Goal: Information Seeking & Learning: Compare options

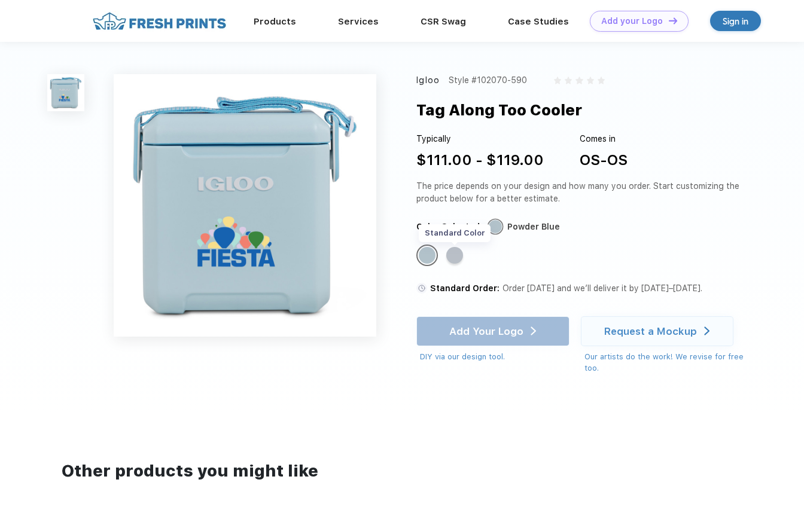
click at [460, 256] on div "Standard Color" at bounding box center [454, 255] width 17 height 17
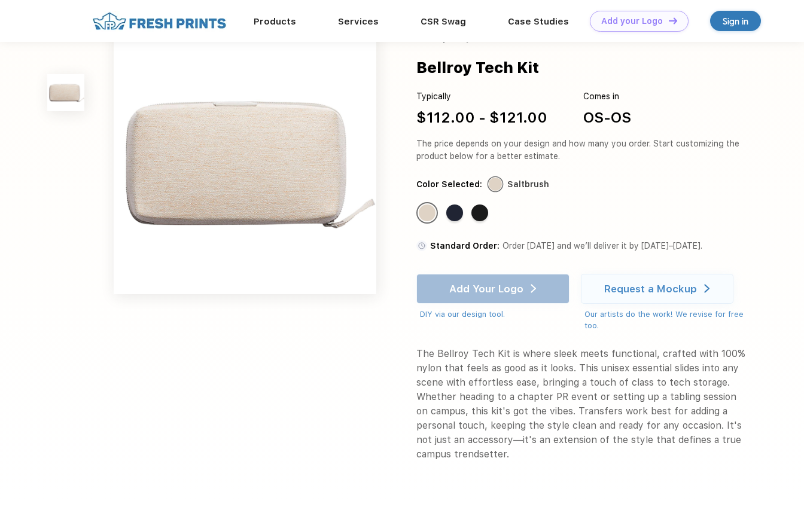
scroll to position [1, 0]
click at [454, 215] on div "Standard Color" at bounding box center [454, 213] width 17 height 17
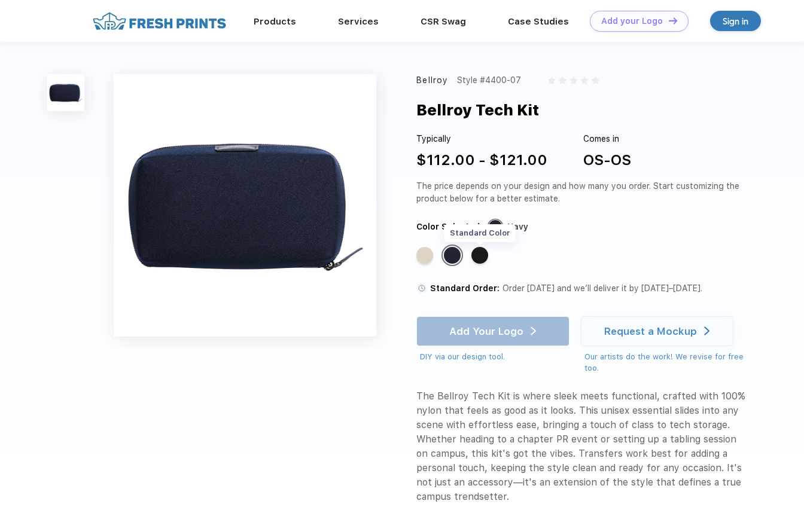
click at [479, 252] on div "Standard Color" at bounding box center [479, 255] width 17 height 17
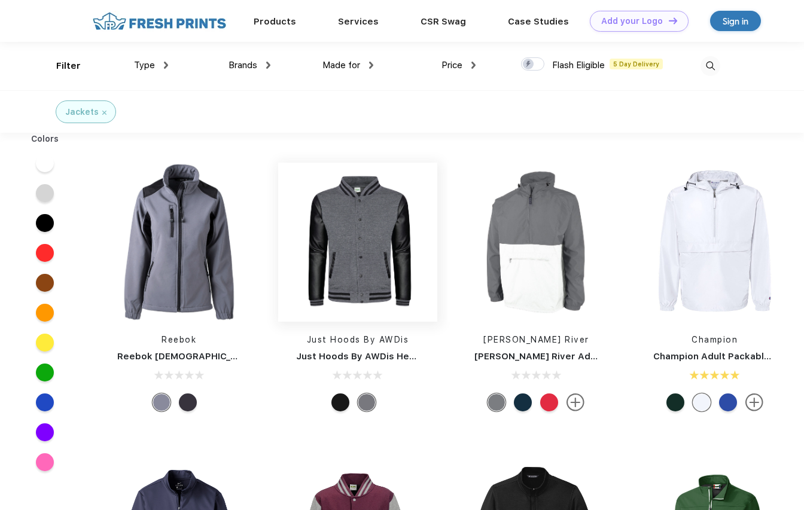
click at [381, 254] on img at bounding box center [357, 242] width 159 height 159
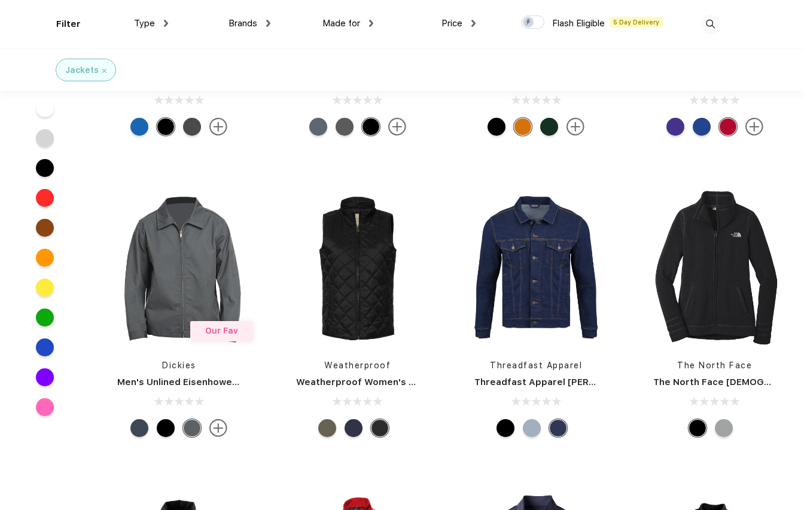
scroll to position [1091, 0]
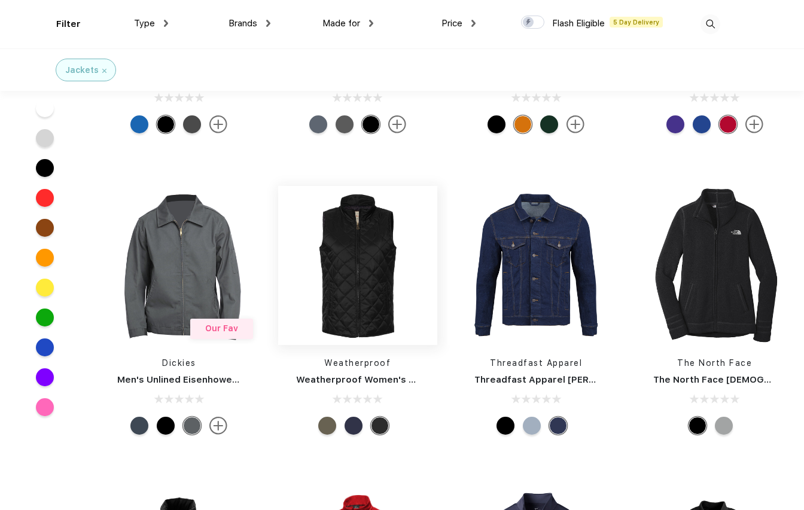
click at [354, 270] on img at bounding box center [357, 265] width 159 height 159
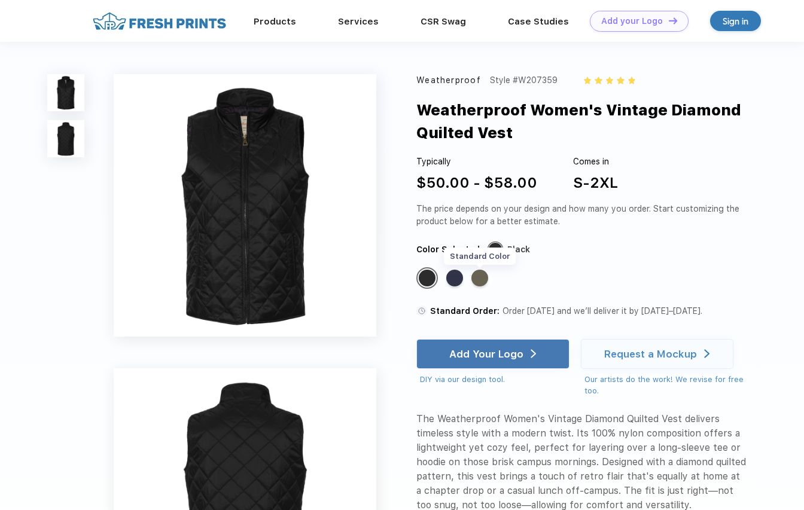
click at [483, 275] on div "Standard Color" at bounding box center [479, 278] width 17 height 17
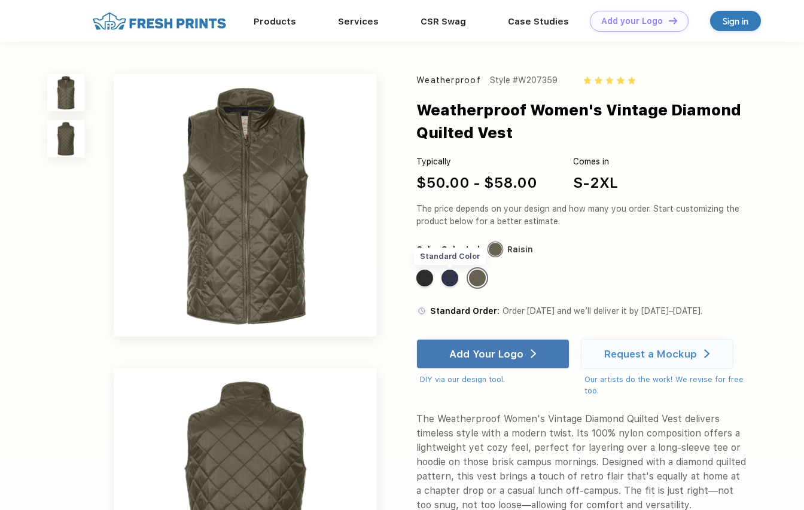
click at [449, 276] on div "Standard Color" at bounding box center [450, 278] width 17 height 17
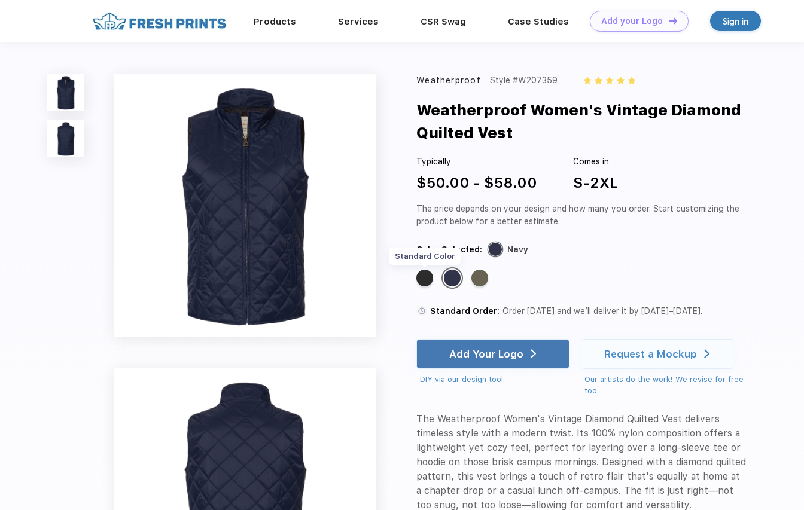
click at [430, 279] on div "Standard Color" at bounding box center [424, 278] width 17 height 17
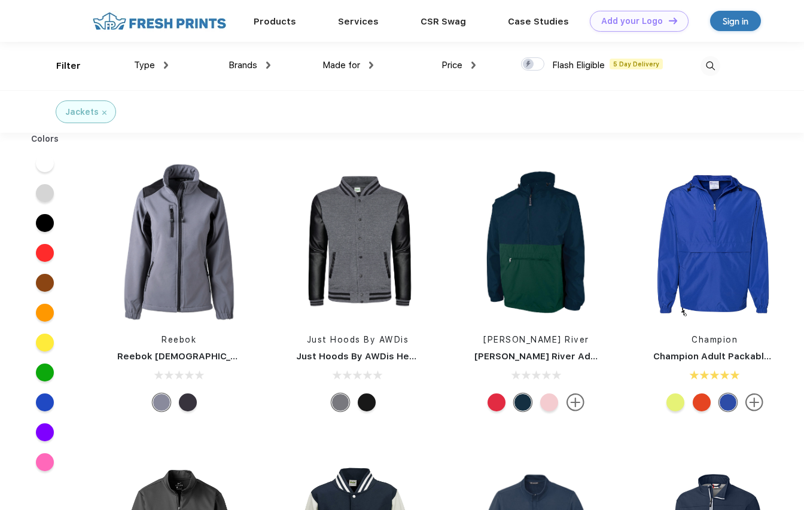
scroll to position [1, 0]
